Goal: Task Accomplishment & Management: Manage account settings

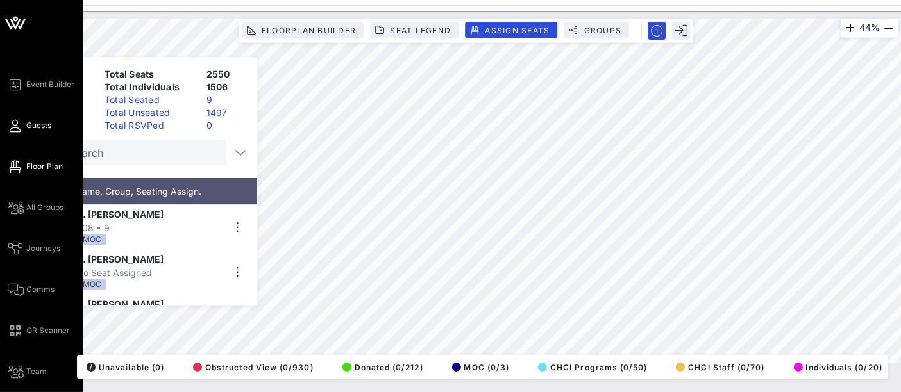
click at [43, 124] on span "Guests" at bounding box center [38, 126] width 25 height 12
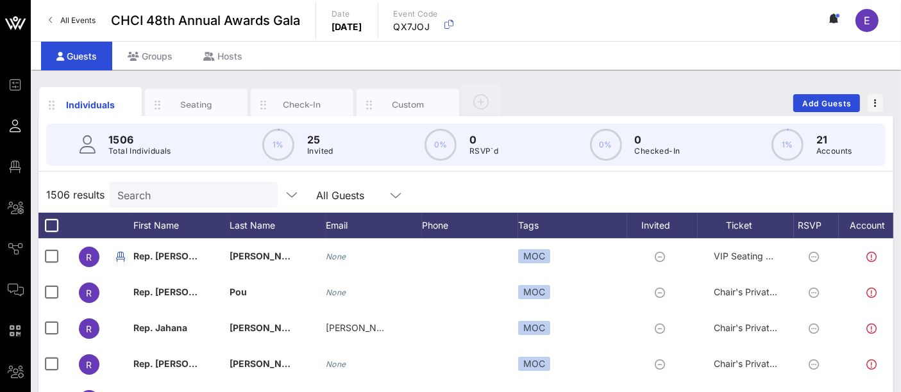
click at [190, 197] on input "Search" at bounding box center [192, 195] width 150 height 17
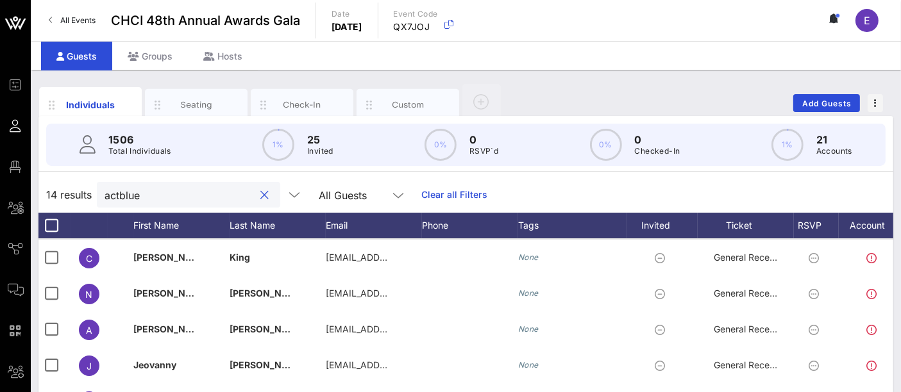
scroll to position [110, 0]
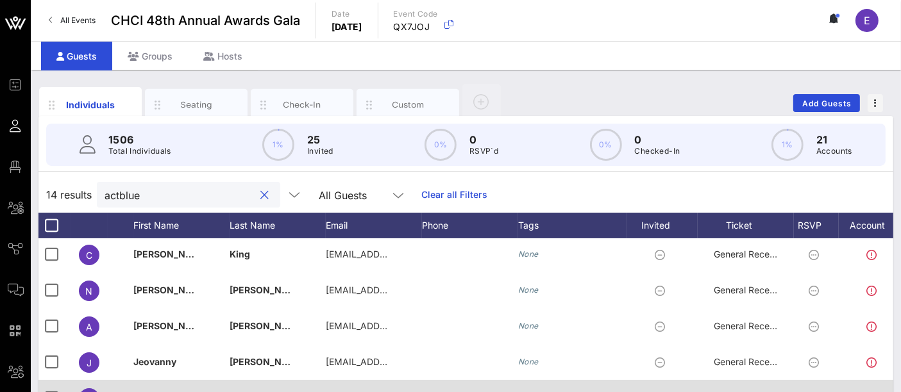
type input "actblue"
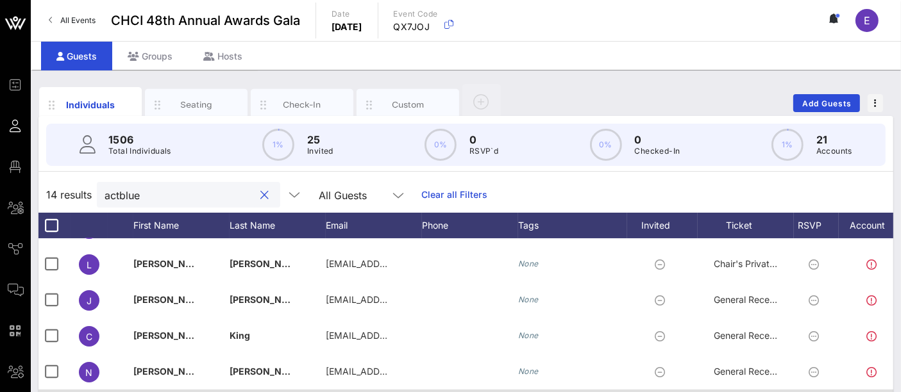
scroll to position [24, 0]
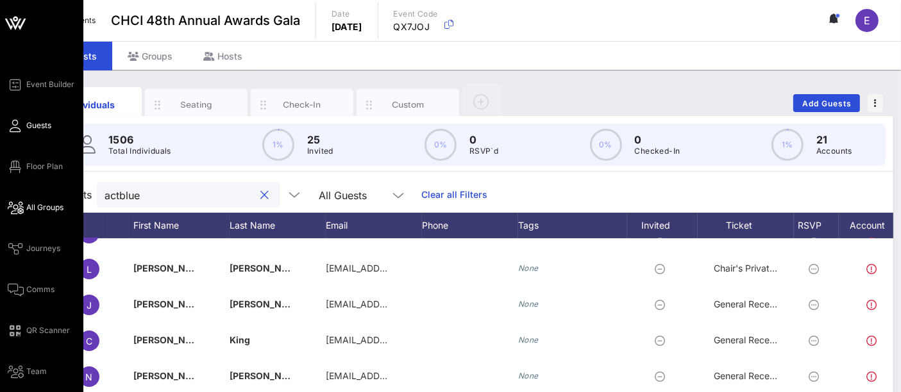
click at [16, 207] on icon at bounding box center [16, 208] width 16 height 2
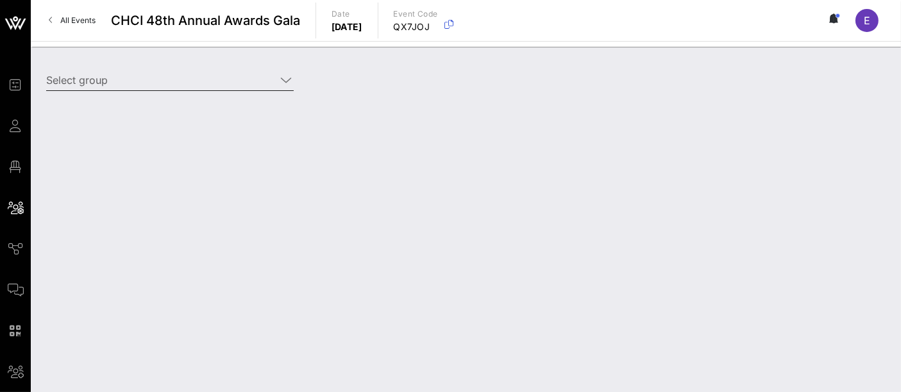
click at [198, 85] on input "Select group" at bounding box center [161, 80] width 230 height 21
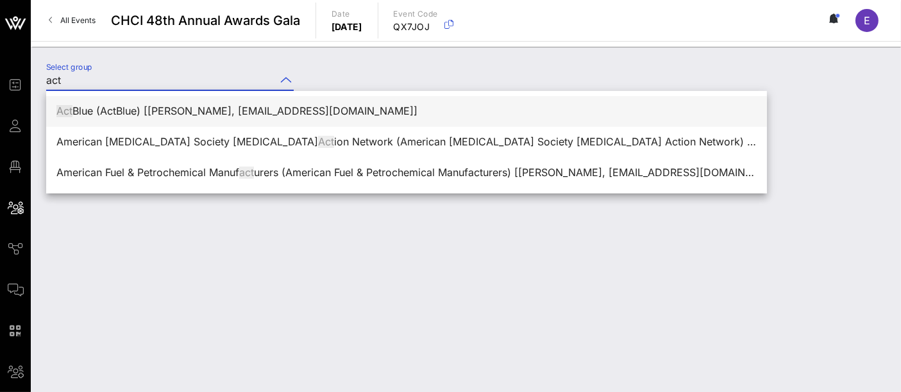
click at [247, 118] on div "Act Blue (ActBlue) [[PERSON_NAME], [EMAIL_ADDRESS][DOMAIN_NAME]]" at bounding box center [406, 111] width 700 height 28
type input "ActBlue (ActBlue) [[PERSON_NAME], [EMAIL_ADDRESS][DOMAIN_NAME]]"
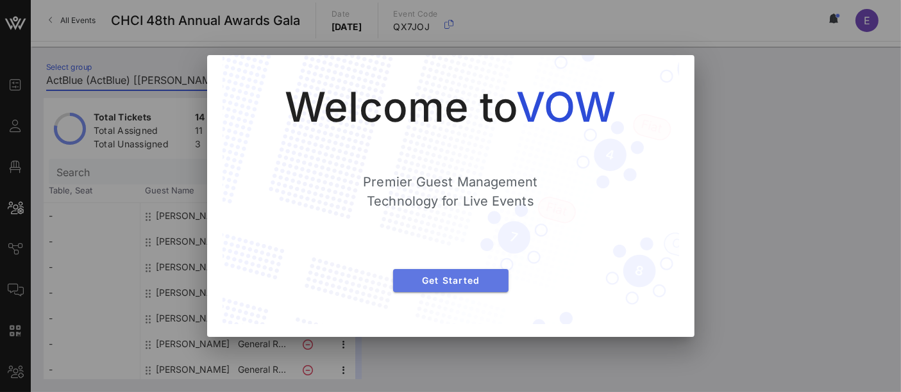
click at [475, 283] on span "Get Started" at bounding box center [450, 280] width 95 height 11
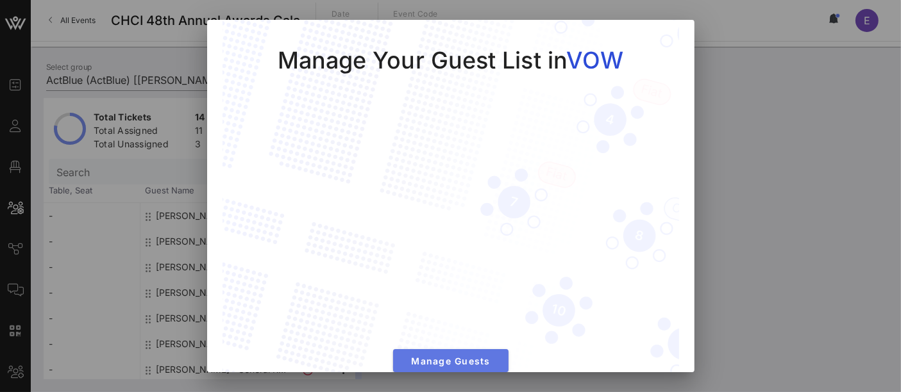
click at [443, 356] on span "Manage Guests" at bounding box center [450, 361] width 95 height 11
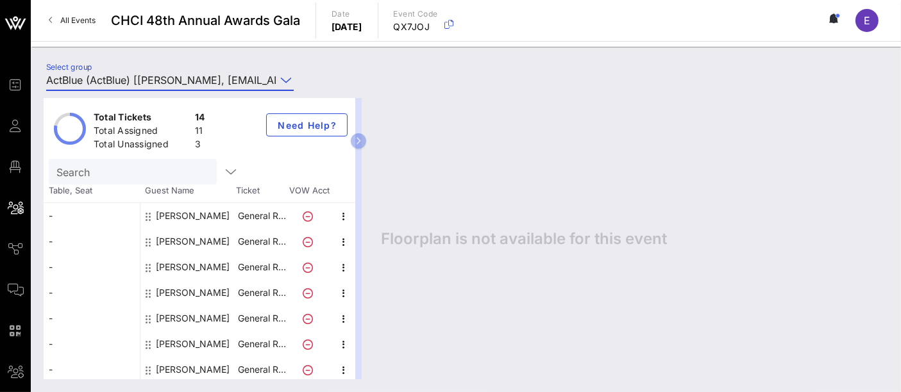
scroll to position [0, 85]
click at [362, 138] on icon "button" at bounding box center [359, 141] width 6 height 8
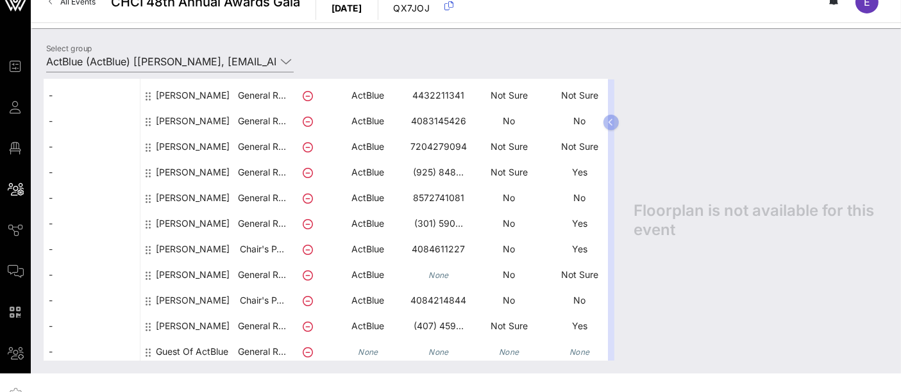
scroll to position [128, 0]
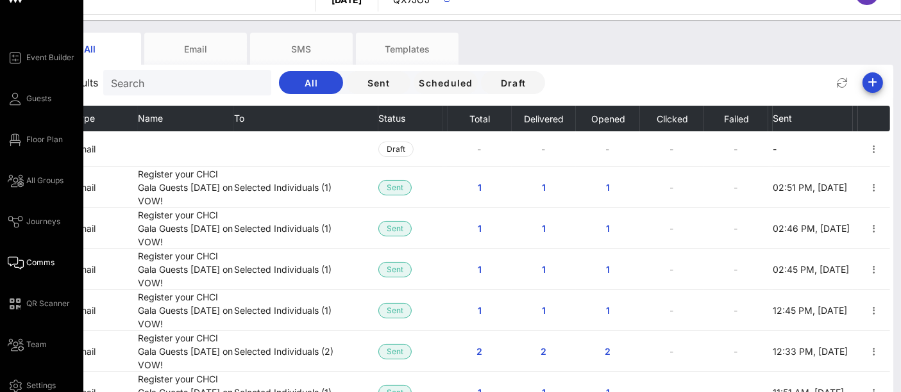
scroll to position [27, 0]
click at [54, 140] on span "Floor Plan" at bounding box center [44, 140] width 37 height 12
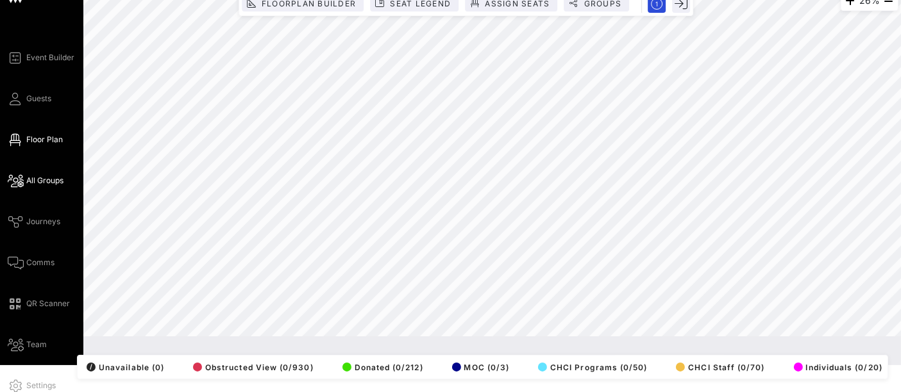
click at [42, 178] on span "All Groups" at bounding box center [44, 181] width 37 height 12
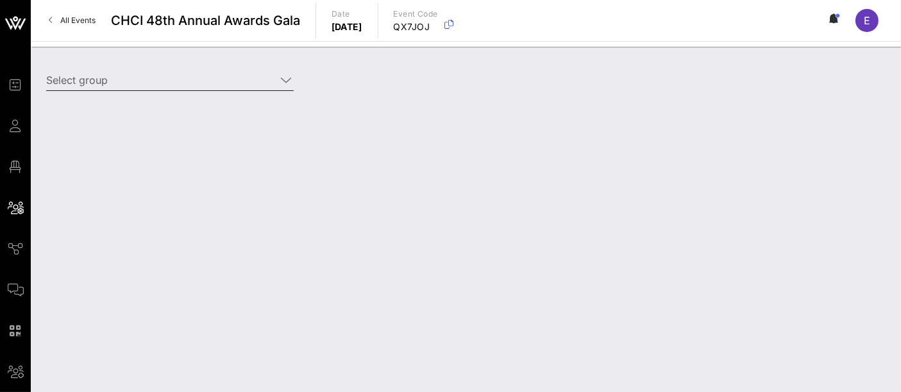
click at [291, 76] on icon at bounding box center [286, 79] width 12 height 15
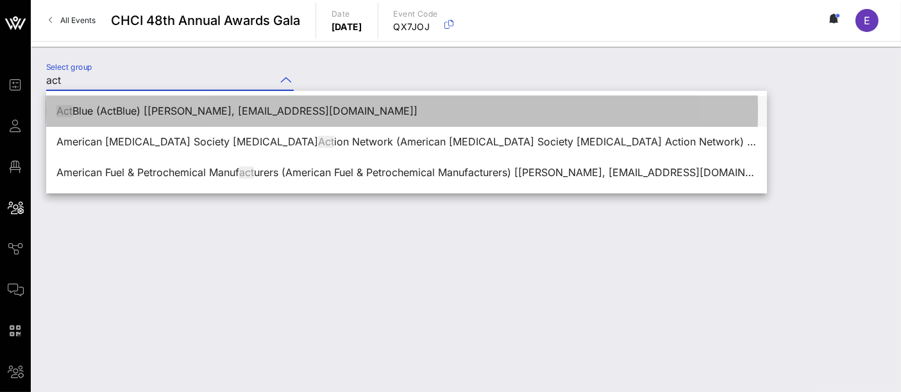
click at [267, 120] on div "Act Blue (ActBlue) [[PERSON_NAME], [EMAIL_ADDRESS][DOMAIN_NAME]]" at bounding box center [406, 111] width 700 height 28
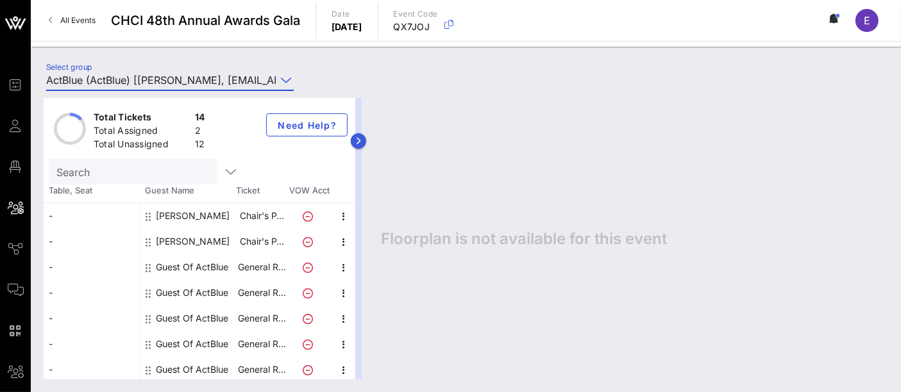
type input "ActBlue (ActBlue) [[PERSON_NAME], [EMAIL_ADDRESS][DOMAIN_NAME]]"
click at [366, 142] on button "button" at bounding box center [358, 140] width 15 height 15
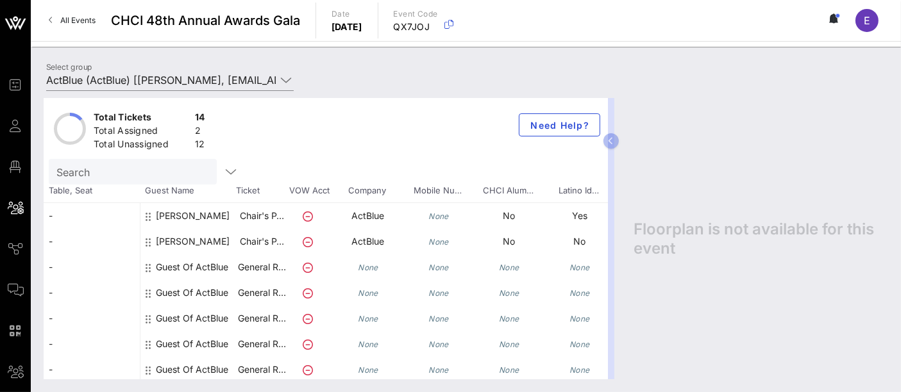
click at [256, 191] on span "Ticket" at bounding box center [261, 191] width 51 height 13
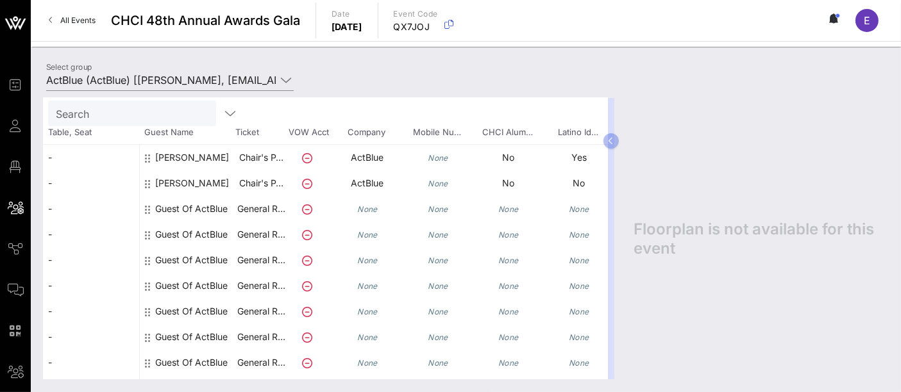
scroll to position [61, 1]
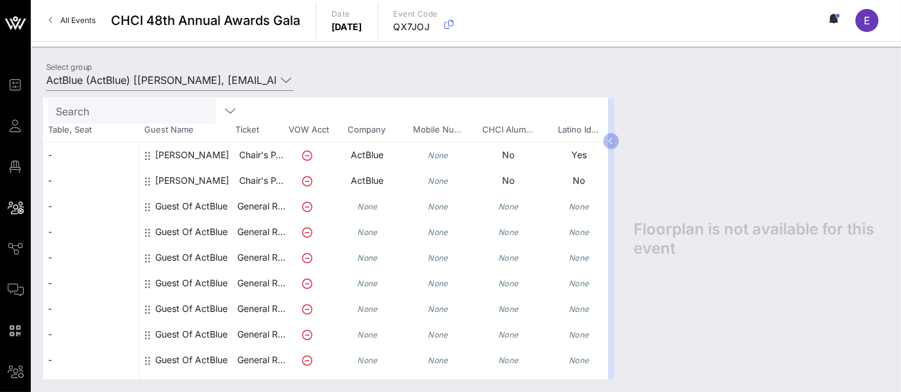
click at [304, 204] on icon at bounding box center [307, 207] width 10 height 10
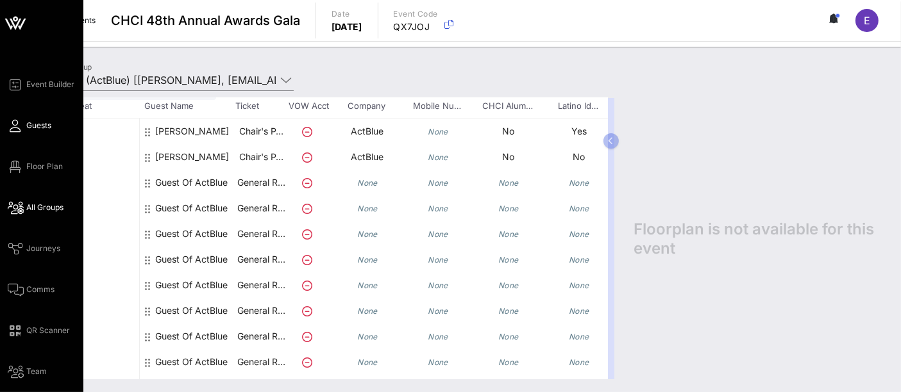
click at [31, 128] on span "Guests" at bounding box center [38, 126] width 25 height 12
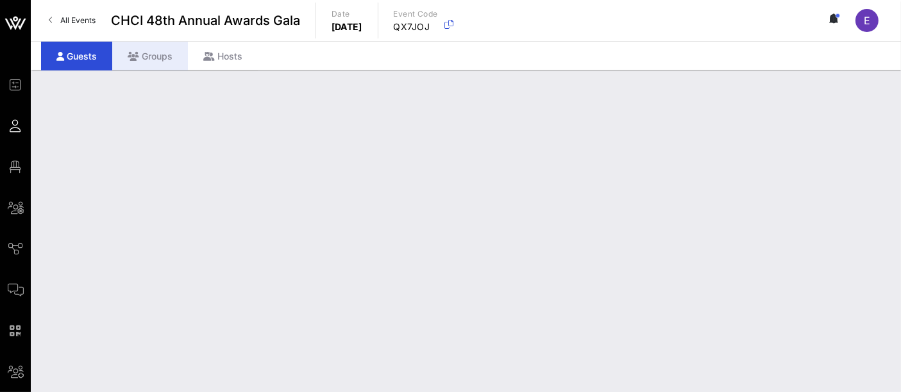
click at [162, 54] on div "Groups" at bounding box center [150, 56] width 76 height 29
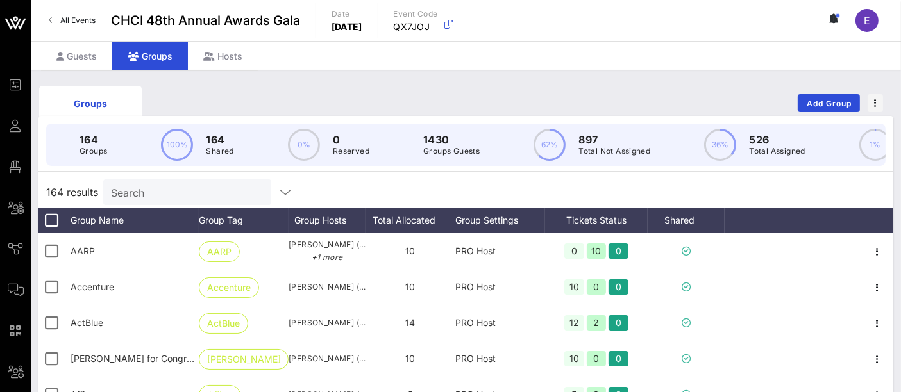
click at [160, 201] on input "Search" at bounding box center [186, 192] width 150 height 17
click at [86, 57] on div "Guests" at bounding box center [76, 56] width 71 height 29
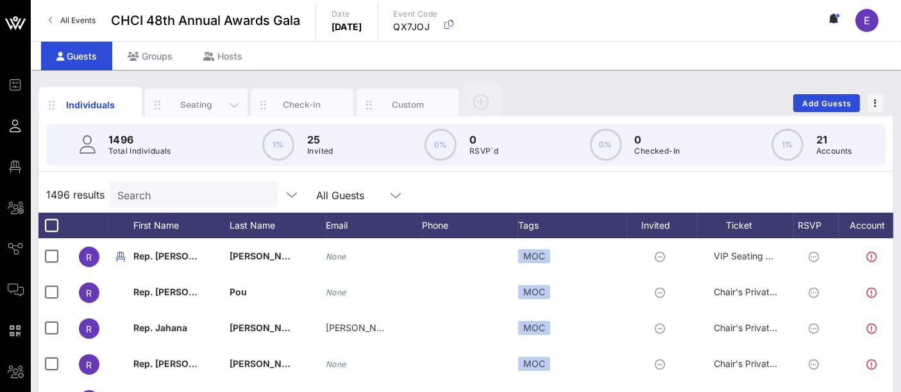
click at [199, 110] on div "Seating" at bounding box center [196, 105] width 103 height 32
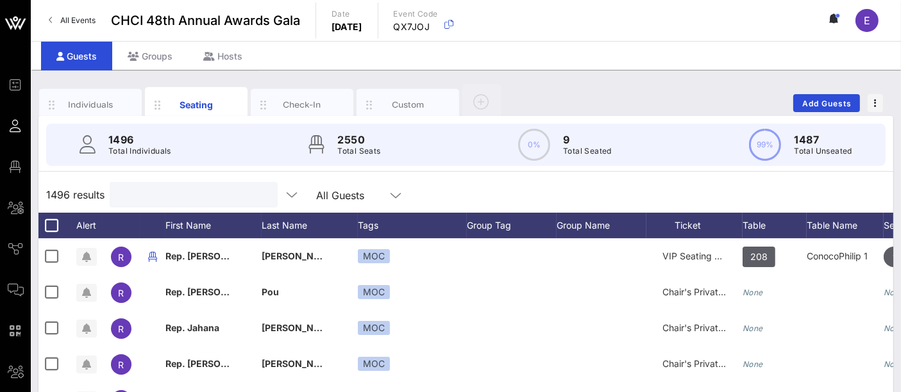
click at [171, 193] on input "text" at bounding box center [192, 195] width 150 height 17
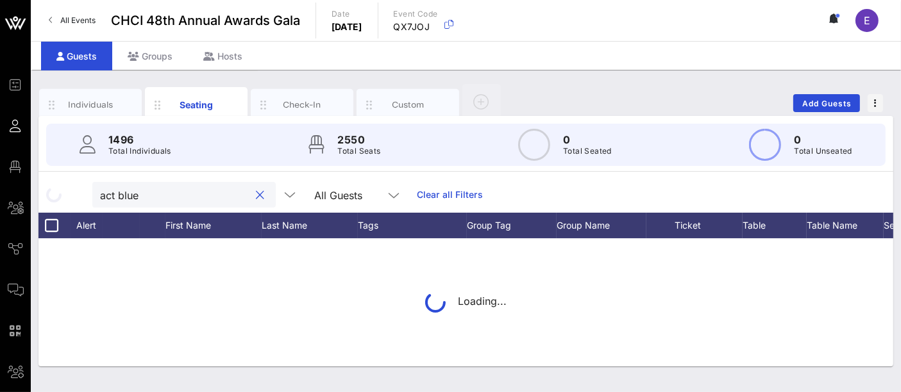
type input "act blue"
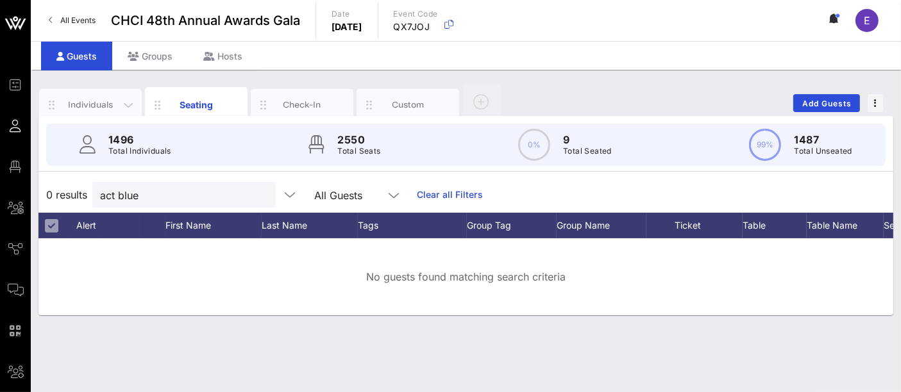
click at [101, 107] on div "Individuals" at bounding box center [90, 105] width 57 height 12
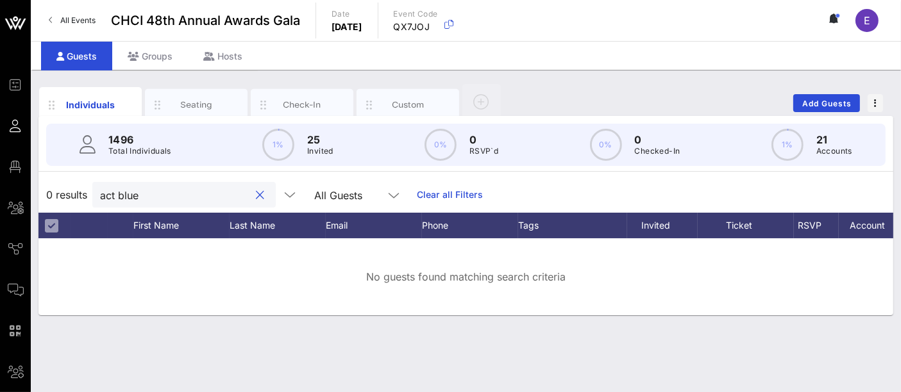
click at [157, 197] on input "act blue" at bounding box center [175, 195] width 150 height 17
click at [409, 103] on div "Custom" at bounding box center [408, 105] width 57 height 12
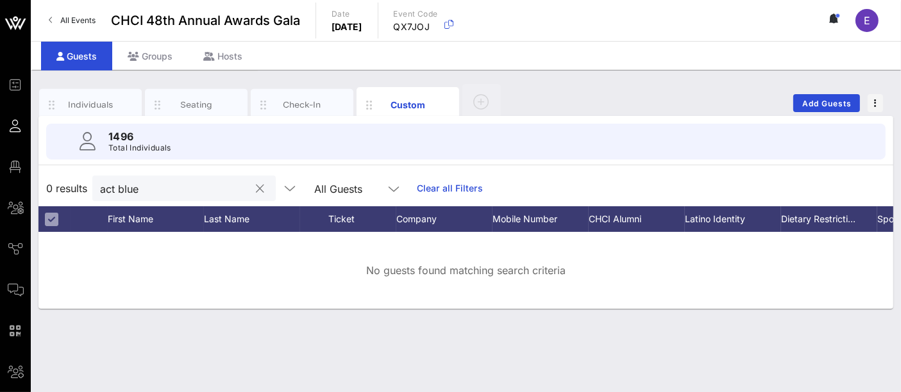
click at [256, 191] on button "clear icon" at bounding box center [260, 189] width 8 height 13
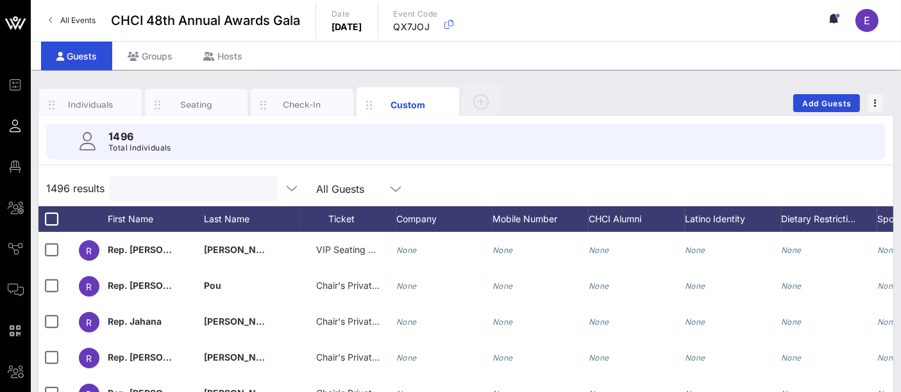
click at [157, 192] on input "text" at bounding box center [192, 188] width 150 height 17
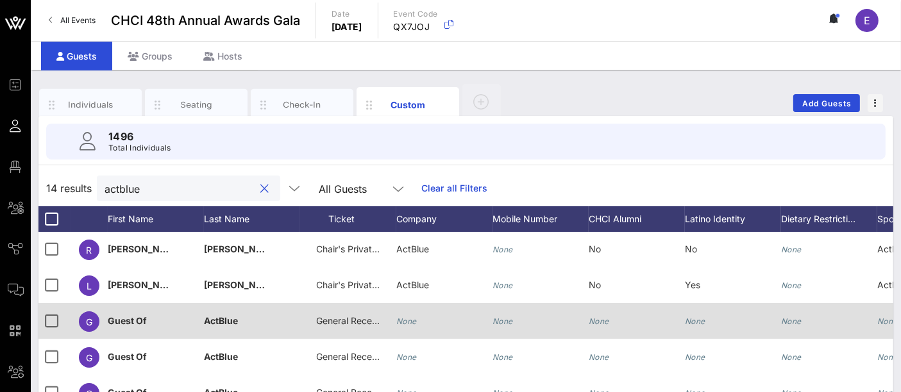
type input "actblue"
click at [355, 319] on span "General Reception" at bounding box center [354, 320] width 77 height 11
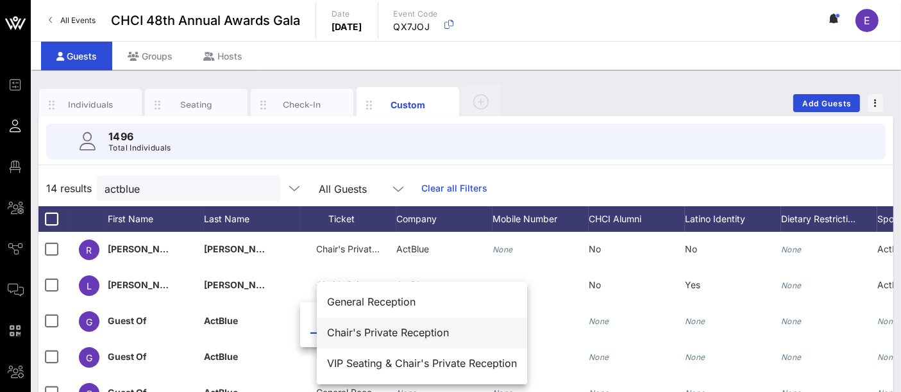
click at [408, 334] on div "Chair's Private Reception" at bounding box center [422, 333] width 190 height 12
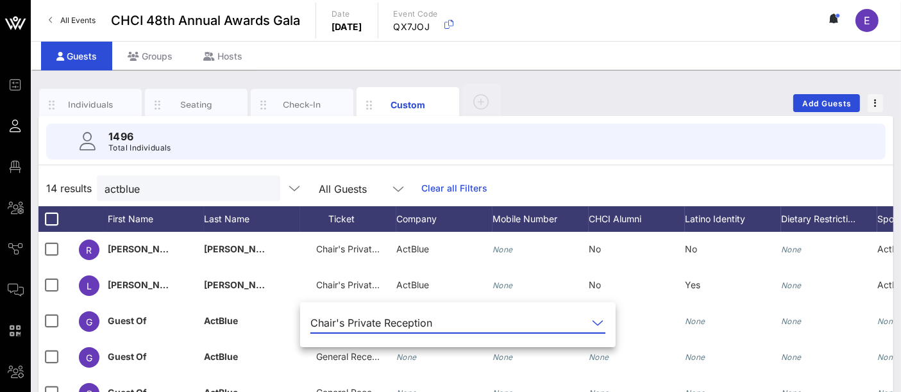
click at [623, 103] on div "Individuals Seating Check-In Custom Add Guests" at bounding box center [465, 103] width 855 height 41
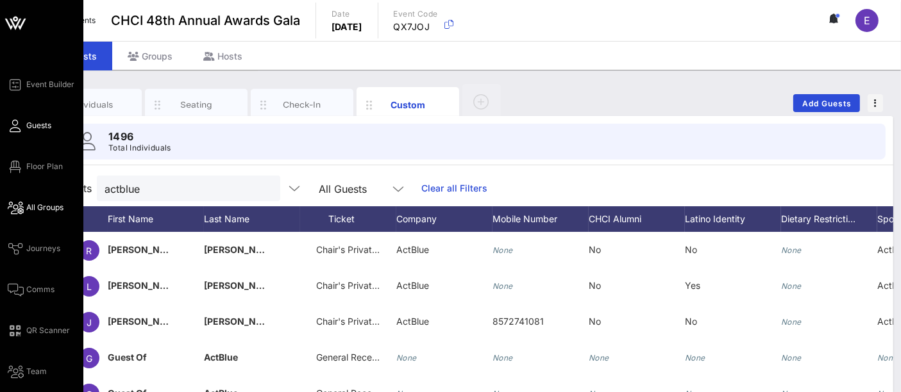
click at [44, 214] on link "All Groups" at bounding box center [36, 207] width 56 height 15
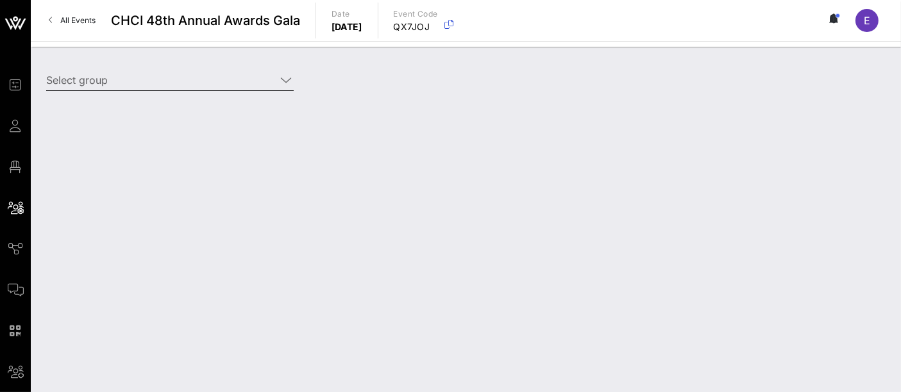
click at [206, 78] on input "Select group" at bounding box center [161, 80] width 230 height 21
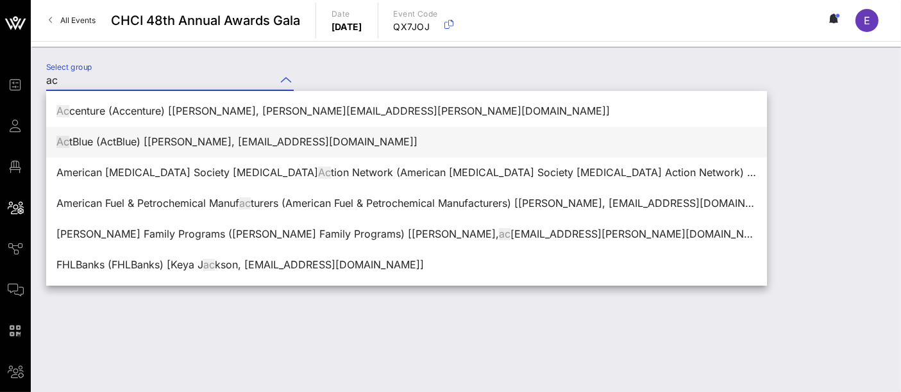
click at [191, 146] on div "Ac tBlue (ActBlue) [[PERSON_NAME], [EMAIL_ADDRESS][DOMAIN_NAME]]" at bounding box center [406, 142] width 700 height 12
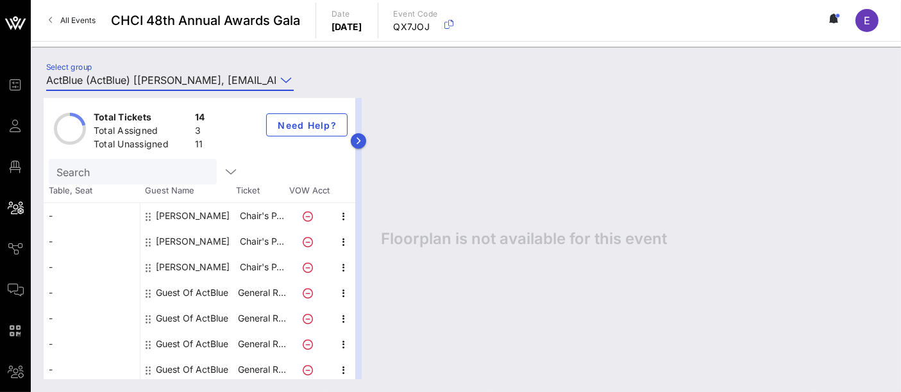
type input "ActBlue (ActBlue) [[PERSON_NAME], [EMAIL_ADDRESS][DOMAIN_NAME]]"
click at [365, 146] on button "button" at bounding box center [358, 140] width 15 height 15
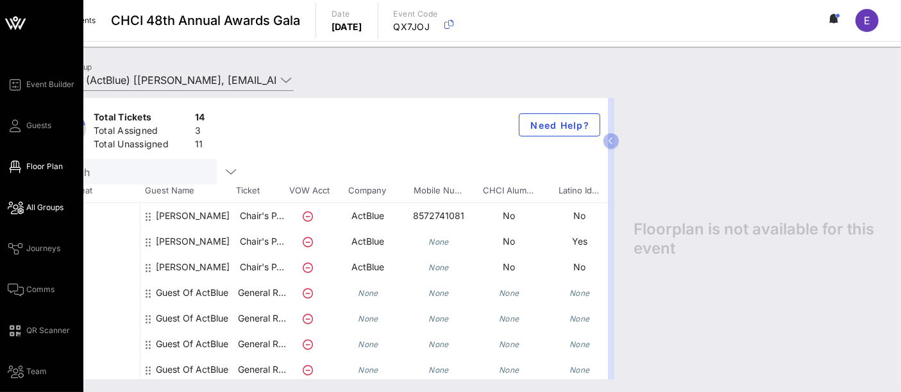
click at [44, 163] on span "Floor Plan" at bounding box center [44, 167] width 37 height 12
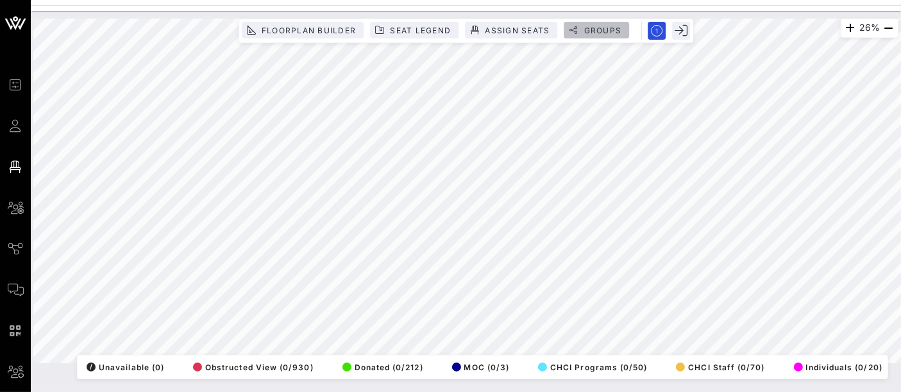
click at [600, 31] on span "Groups" at bounding box center [602, 31] width 38 height 10
click at [605, 35] on button "Groups" at bounding box center [596, 30] width 65 height 17
click at [599, 26] on span "Groups" at bounding box center [602, 31] width 38 height 10
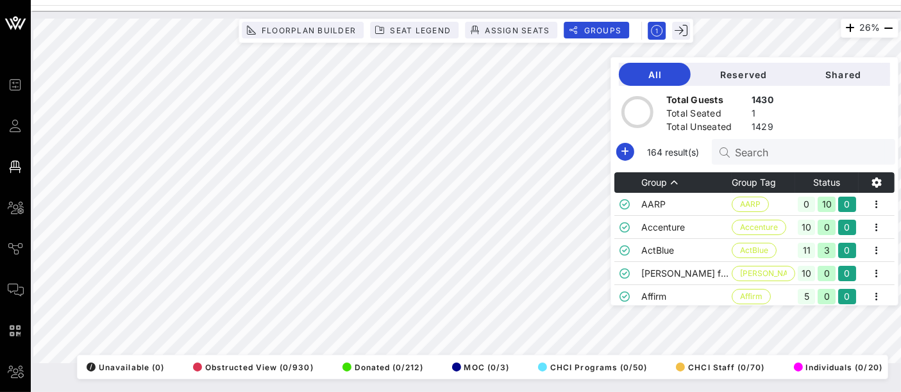
click at [764, 155] on input "Search" at bounding box center [810, 152] width 150 height 17
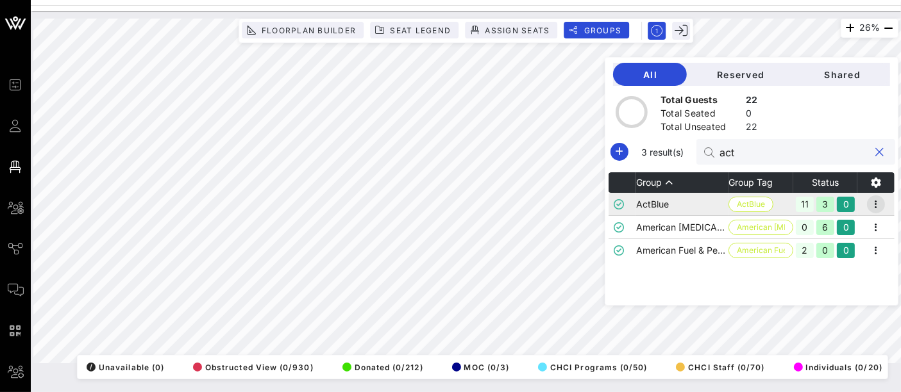
type input "act"
click at [878, 206] on icon "button" at bounding box center [875, 204] width 15 height 15
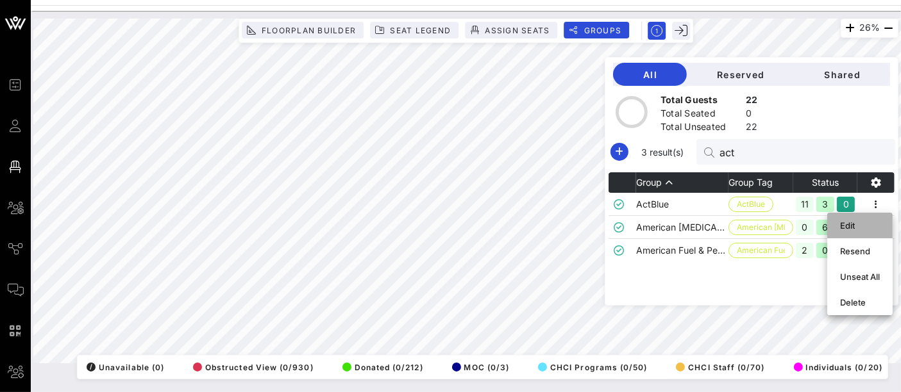
click at [860, 226] on div "Edit" at bounding box center [860, 226] width 40 height 10
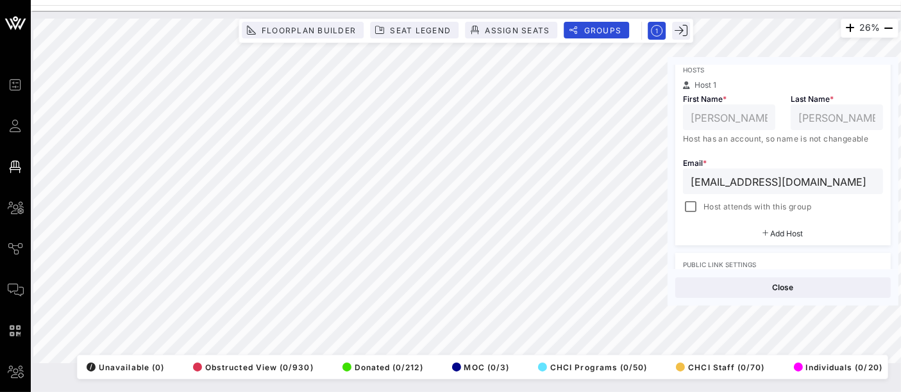
scroll to position [234, 0]
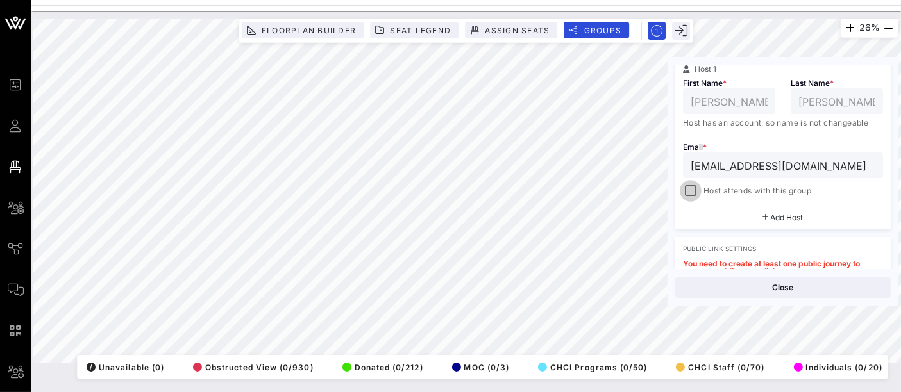
click at [692, 189] on div at bounding box center [691, 191] width 18 height 18
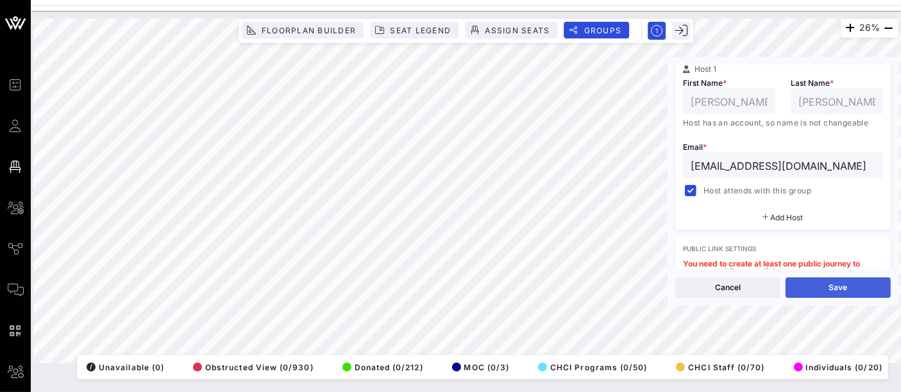
click at [830, 292] on button "Save" at bounding box center [837, 288] width 105 height 21
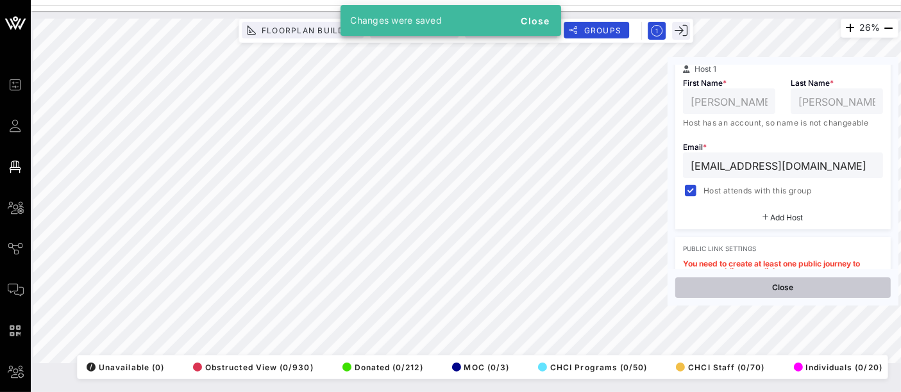
click at [772, 288] on button "Close" at bounding box center [782, 288] width 215 height 21
